Goal: Task Accomplishment & Management: Use online tool/utility

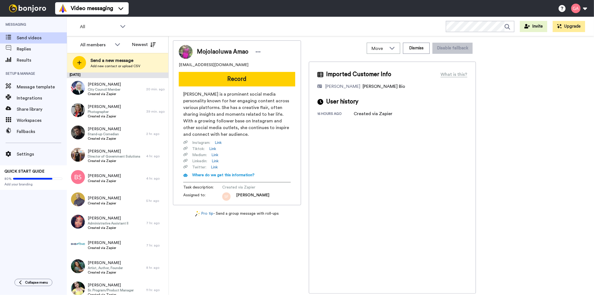
click at [4, 235] on div "Messaging Send videos Replies Results Setup & Manage Message template Integrati…" at bounding box center [33, 145] width 67 height 256
click at [111, 93] on span "Created via Zapier" at bounding box center [104, 94] width 33 height 4
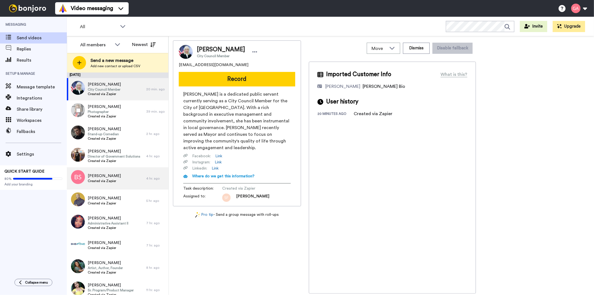
click at [113, 116] on span "Created via Zapier" at bounding box center [104, 116] width 33 height 4
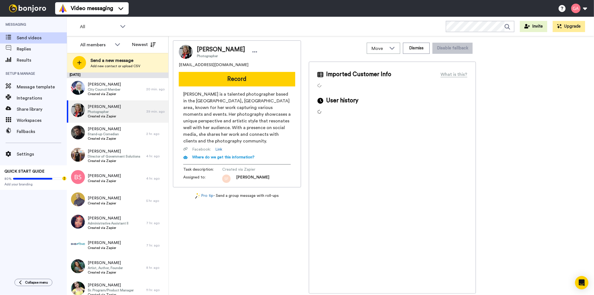
click at [27, 245] on div "Messaging Send videos Replies Results Setup & Manage Message template Integrati…" at bounding box center [33, 145] width 67 height 256
